Goal: Information Seeking & Learning: Learn about a topic

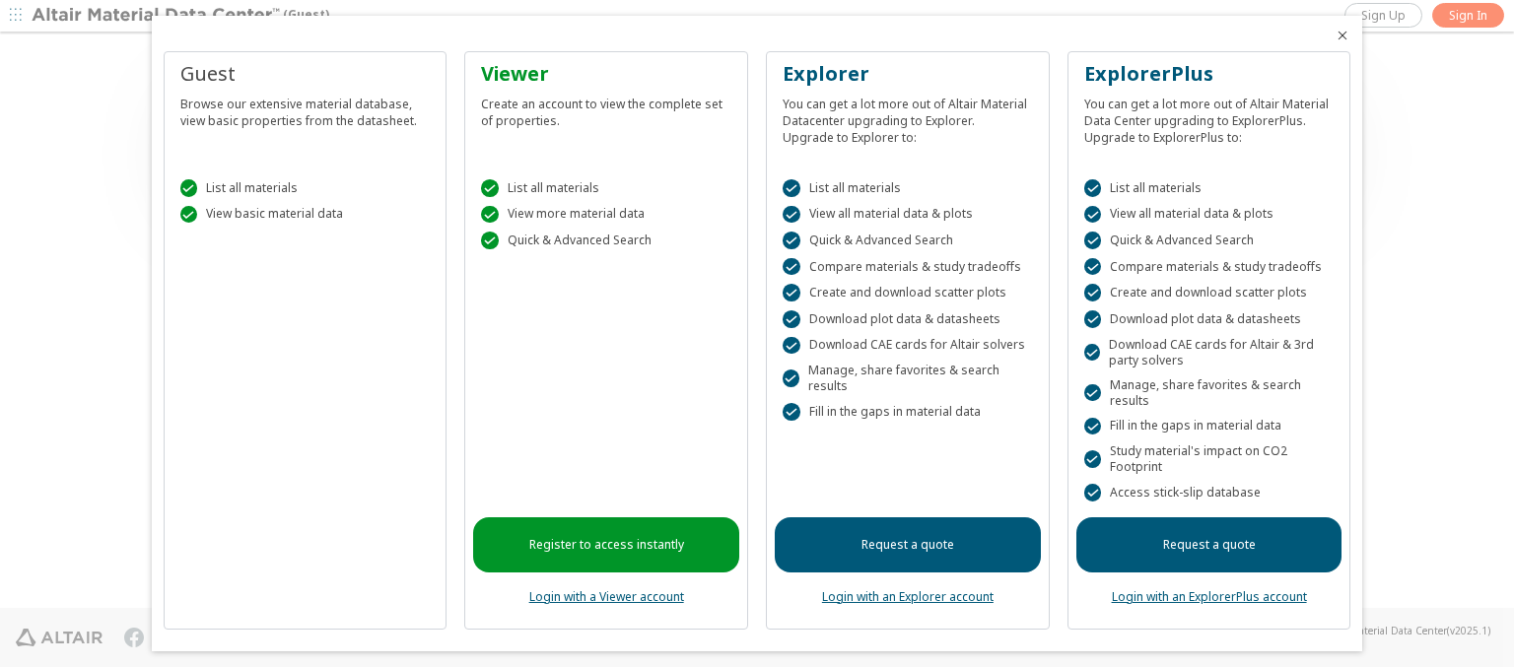
click at [1334, 35] on icon "Close" at bounding box center [1342, 36] width 16 height 16
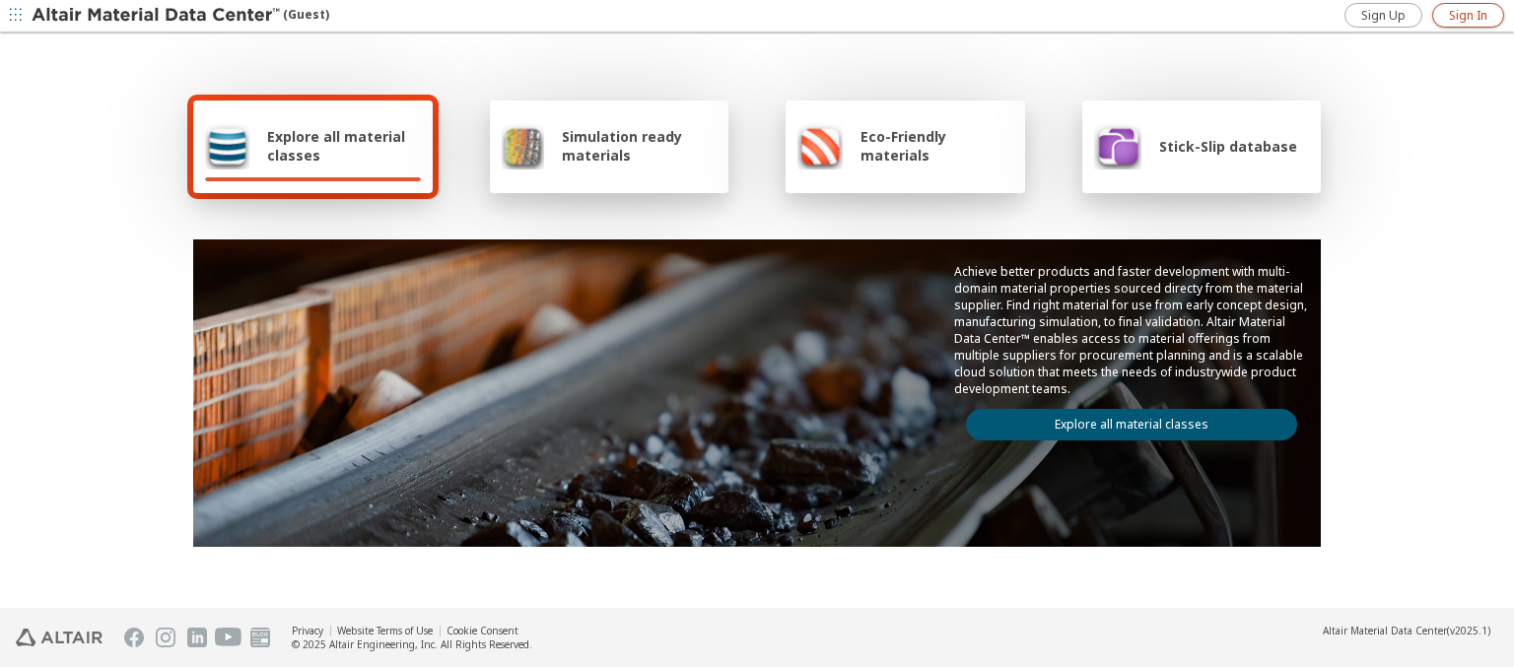
click at [1468, 15] on span "Sign In" at bounding box center [1468, 16] width 38 height 16
click at [157, 16] on img at bounding box center [157, 16] width 251 height 20
click at [336, 146] on span "Explore all material classes" at bounding box center [344, 145] width 154 height 37
click at [1124, 420] on link "Explore all material classes" at bounding box center [1131, 425] width 331 height 32
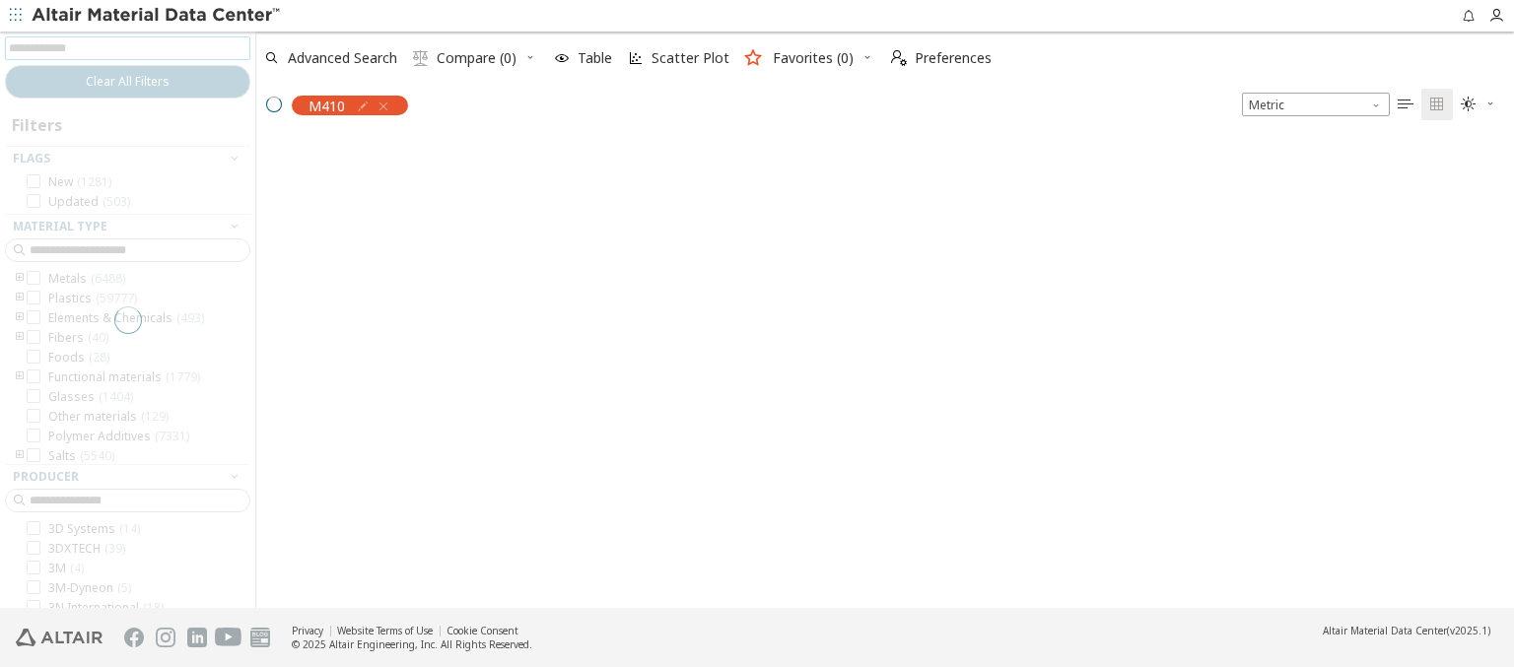
scroll to position [468, 1242]
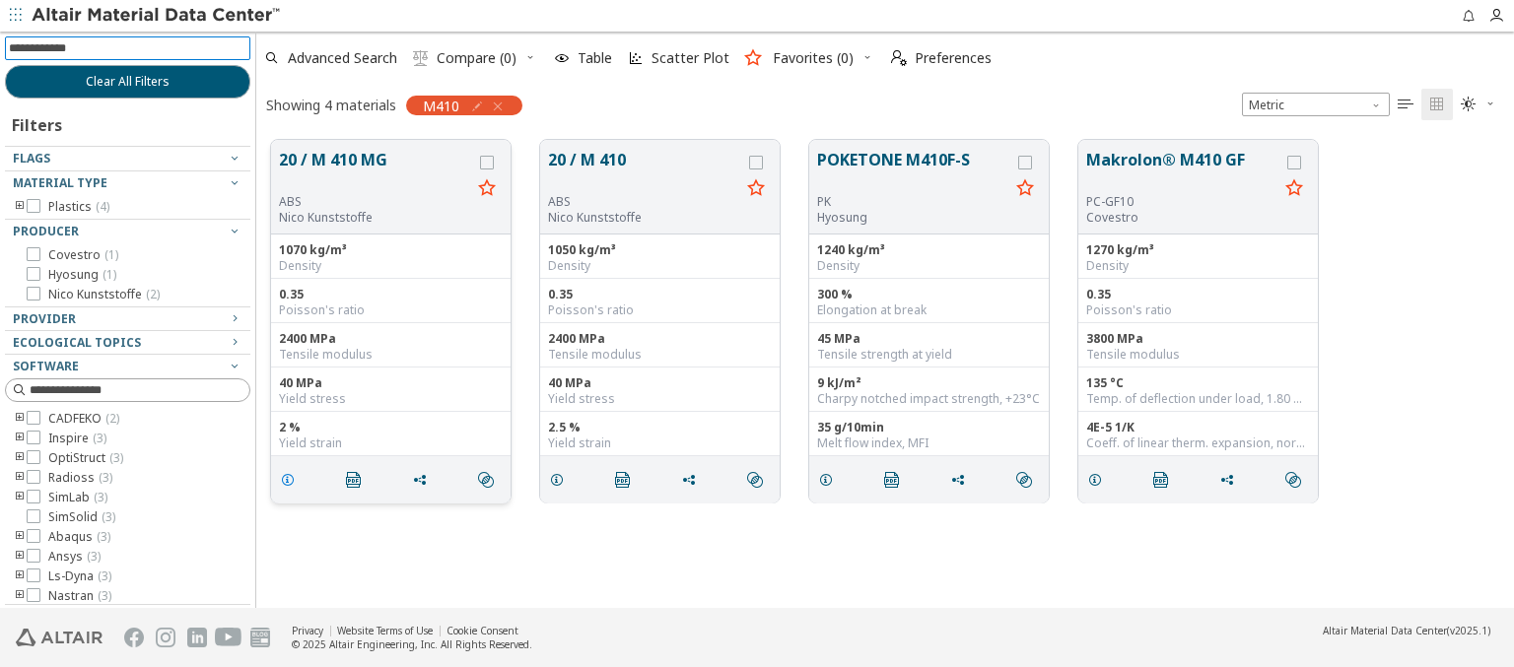
click at [291, 478] on icon "grid" at bounding box center [288, 480] width 16 height 16
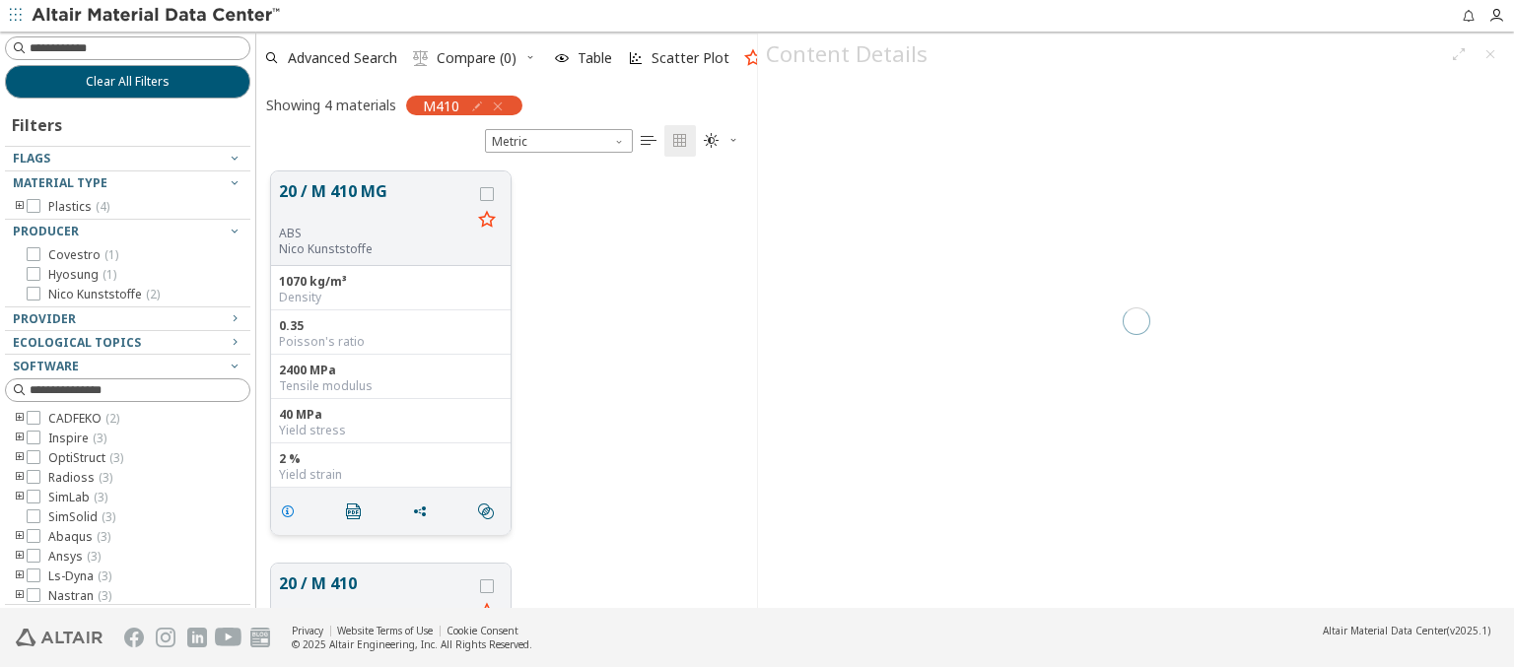
scroll to position [437, 485]
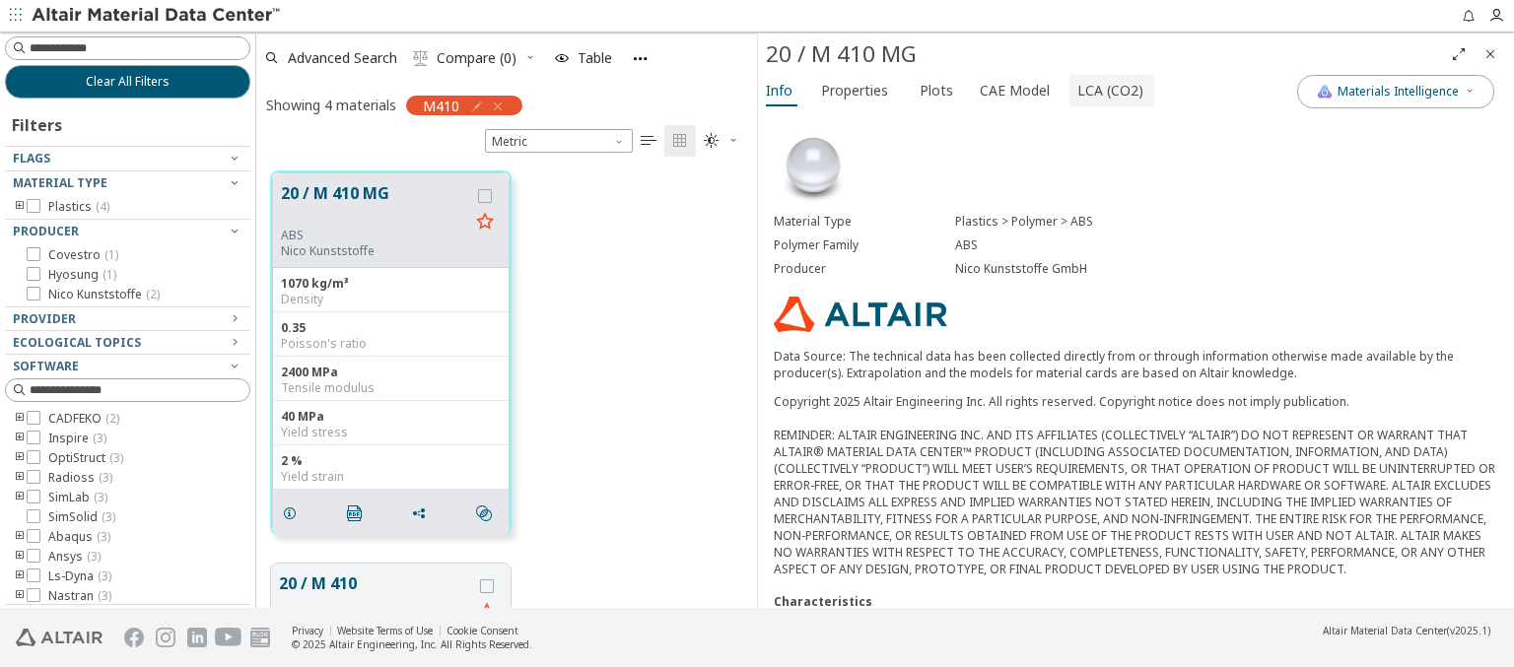
click at [1099, 90] on span "LCA (CO2)" at bounding box center [1110, 91] width 66 height 32
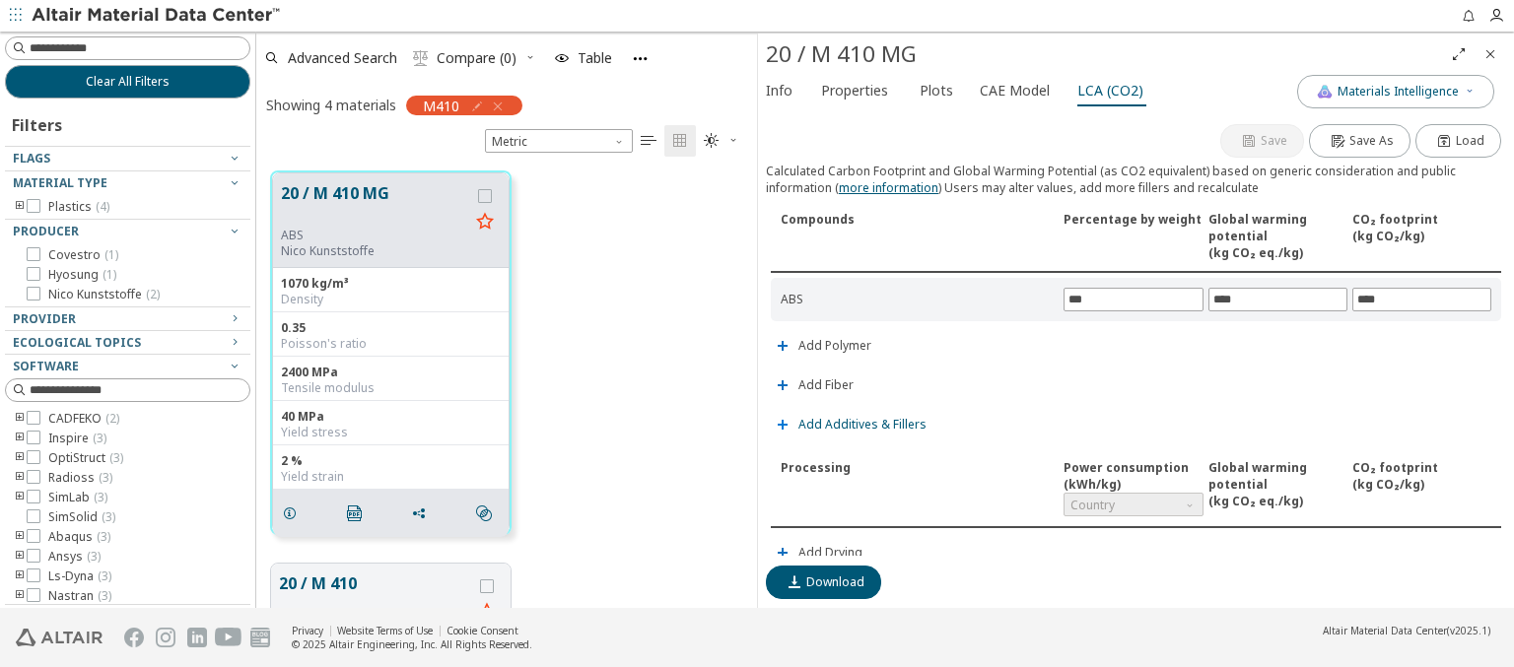
click at [859, 421] on span "Add Additives & Fillers" at bounding box center [862, 425] width 128 height 12
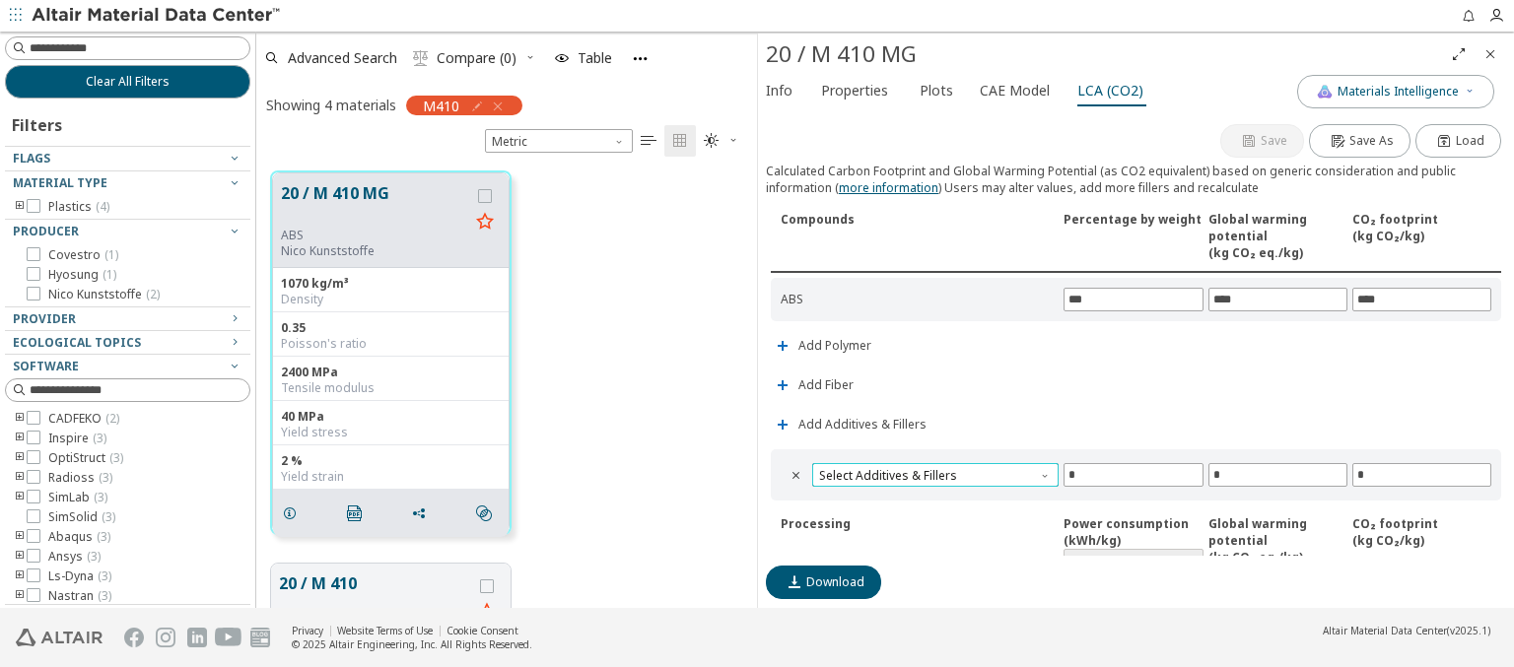
click at [932, 471] on span "Select Additives & Fillers" at bounding box center [935, 475] width 246 height 24
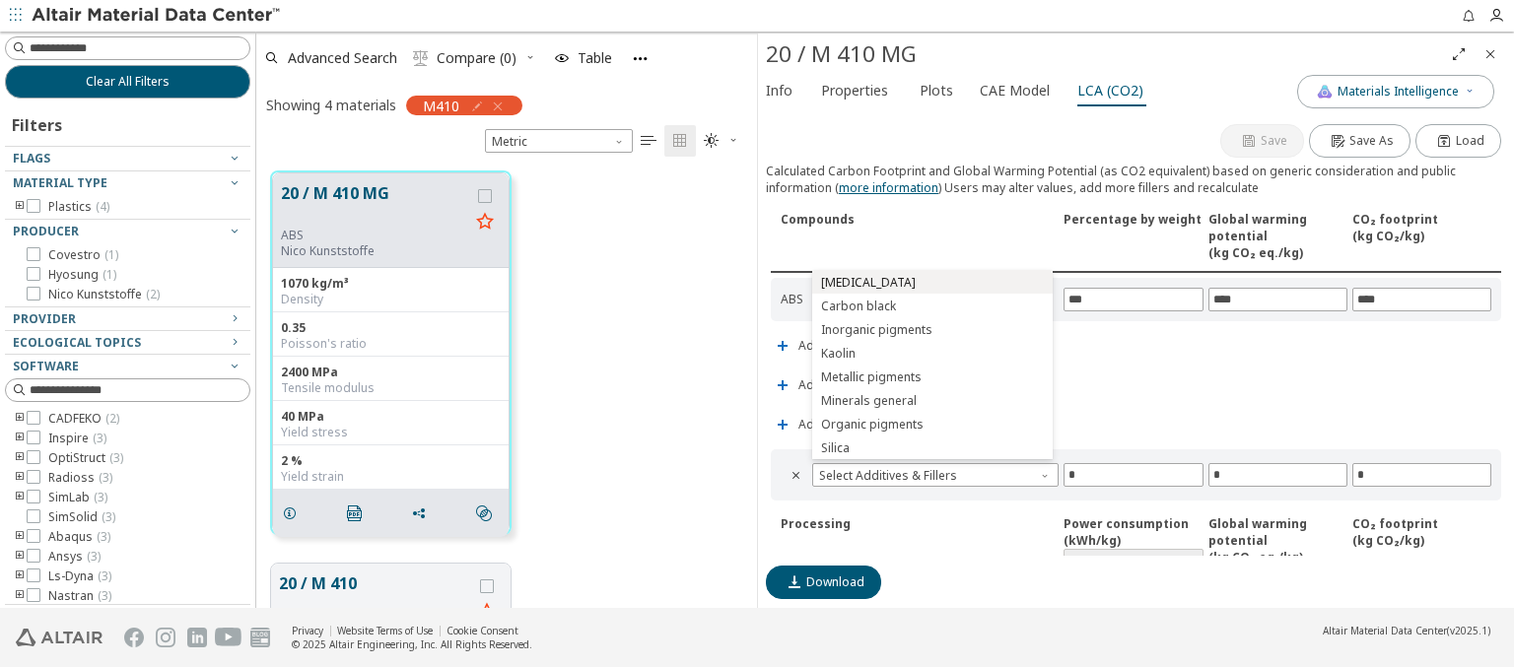
click at [931, 282] on span "Calcium carbonate" at bounding box center [932, 283] width 225 height 14
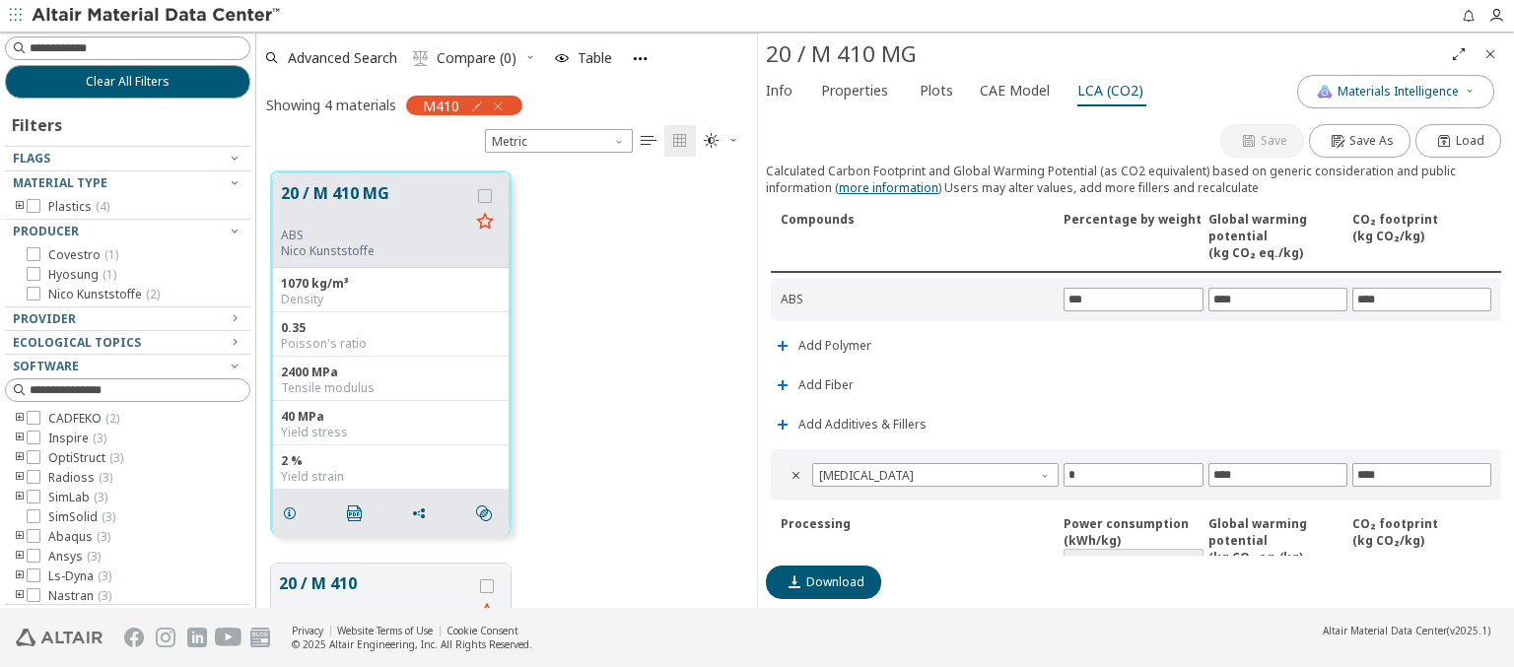
click at [157, 16] on img at bounding box center [157, 16] width 251 height 20
